Goal: Information Seeking & Learning: Learn about a topic

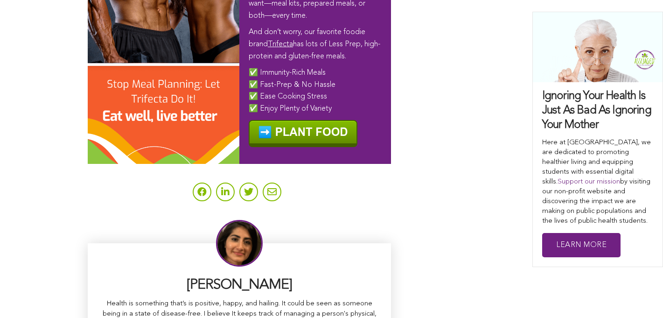
scroll to position [5923, 0]
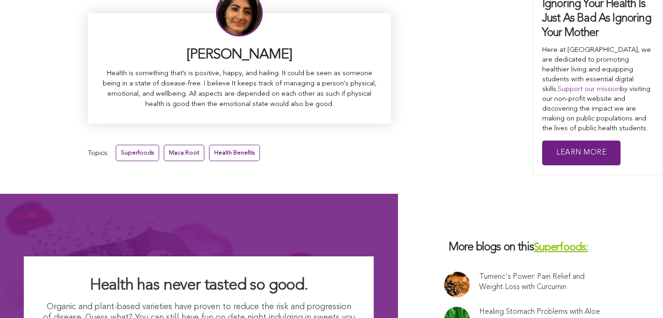
click at [209, 145] on link "Health Benefits" at bounding box center [234, 153] width 51 height 16
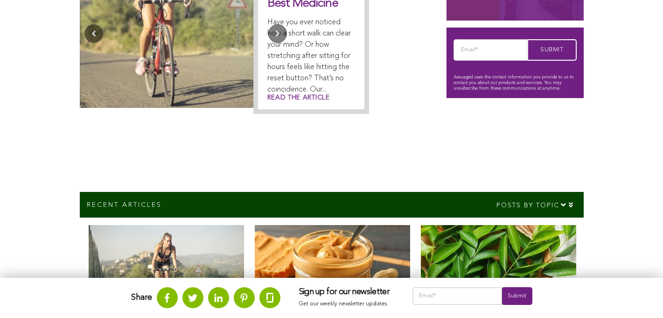
scroll to position [277, 0]
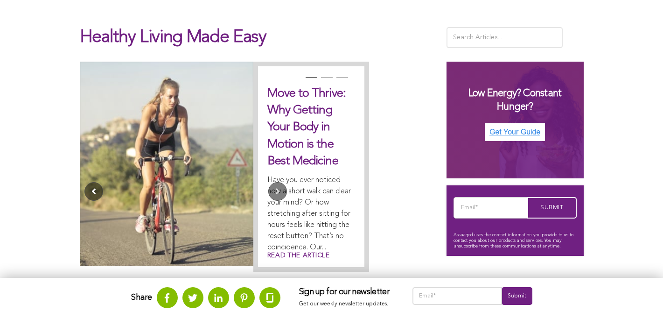
click at [84, 182] on button "Previous" at bounding box center [93, 191] width 19 height 19
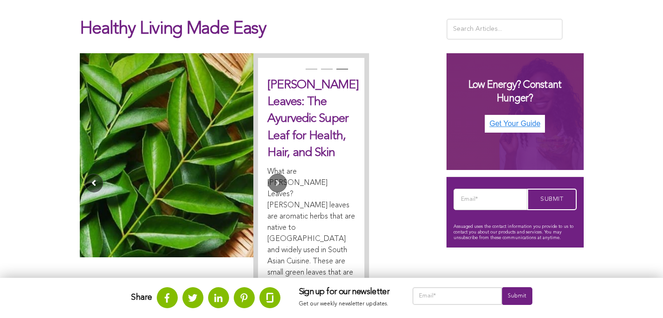
scroll to position [535, 0]
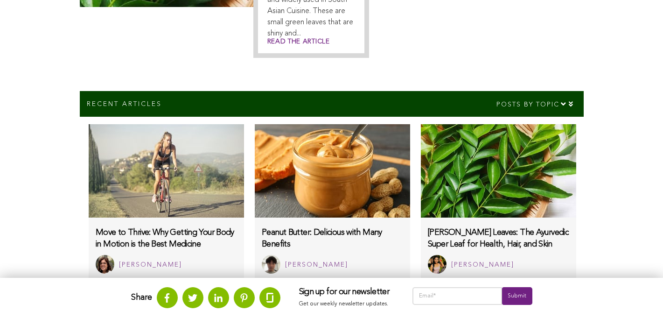
click at [421, 176] on img at bounding box center [498, 170] width 155 height 93
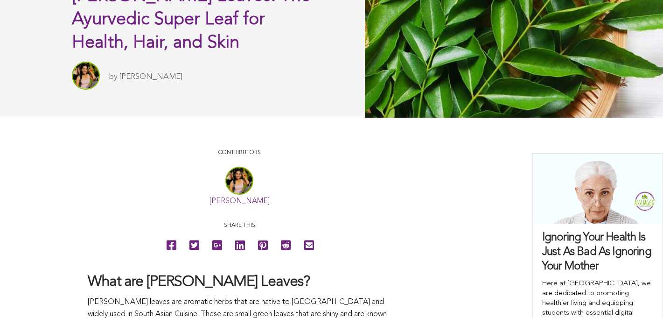
scroll to position [350, 0]
